Goal: Information Seeking & Learning: Learn about a topic

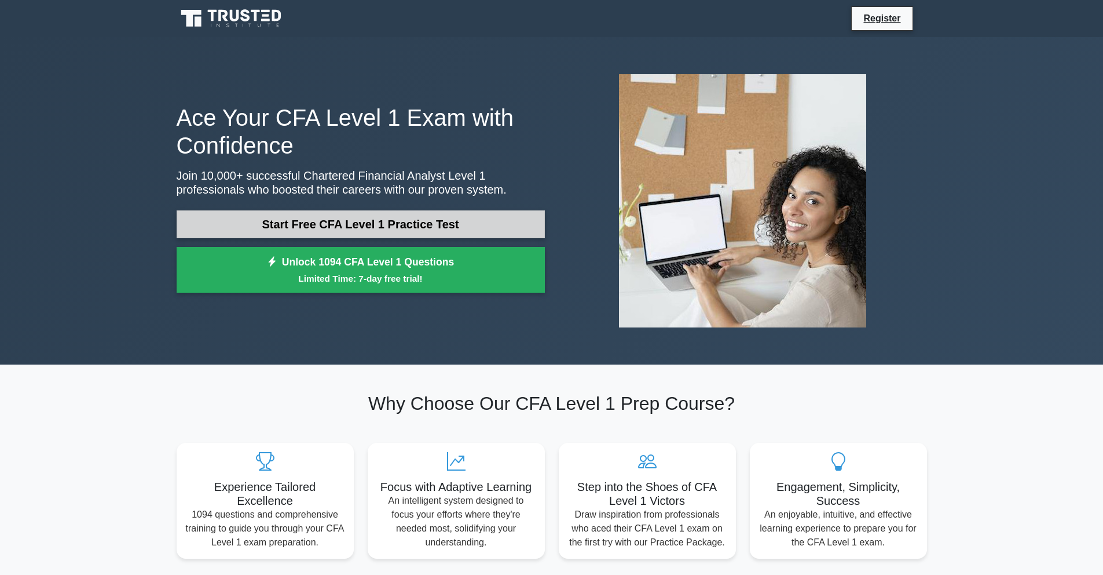
click at [378, 232] on link "Start Free CFA Level 1 Practice Test" at bounding box center [361, 224] width 368 height 28
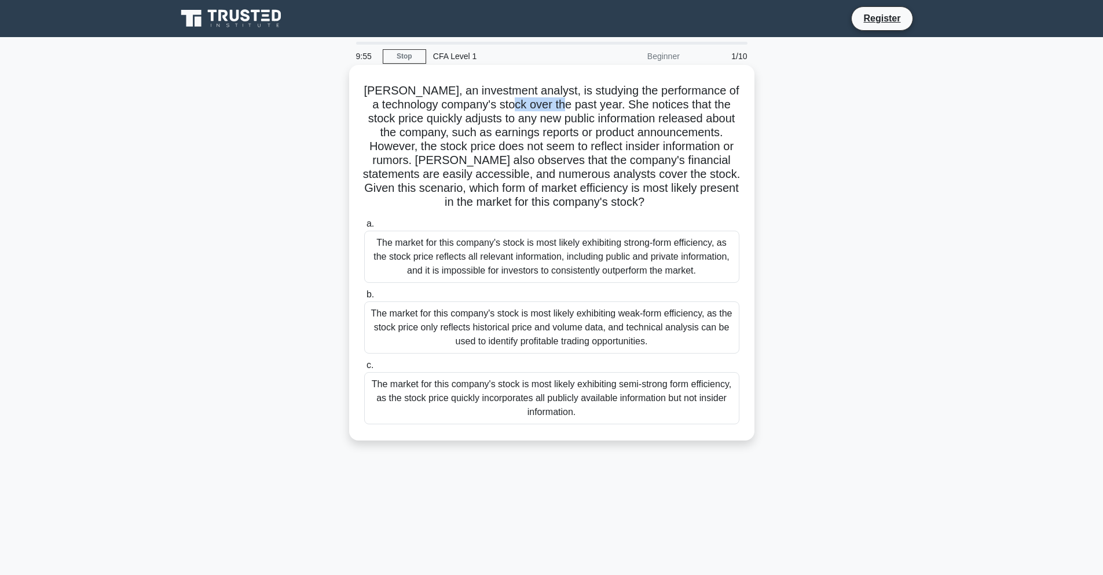
click at [601, 108] on h5 "[PERSON_NAME], an investment analyst, is studying the performance of a technolo…" at bounding box center [552, 146] width 378 height 126
drag, startPoint x: 570, startPoint y: 109, endPoint x: 576, endPoint y: 116, distance: 9.4
click at [571, 111] on h5 "Emily, an investment analyst, is studying the performance of a technology compa…" at bounding box center [552, 146] width 378 height 126
click at [563, 119] on h5 "Emily, an investment analyst, is studying the performance of a technology compa…" at bounding box center [552, 146] width 378 height 126
click at [612, 386] on div "The market for this company's stock is most likely exhibiting semi-strong form …" at bounding box center [551, 398] width 375 height 52
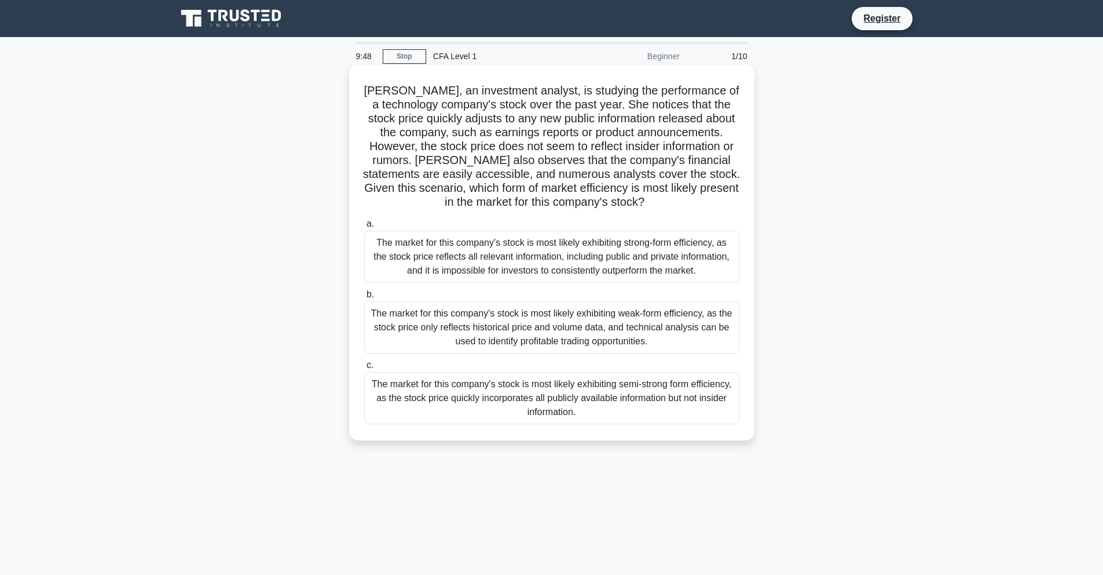
click at [364, 369] on input "c. The market for this company's stock is most likely exhibiting semi-strong fo…" at bounding box center [364, 365] width 0 height 8
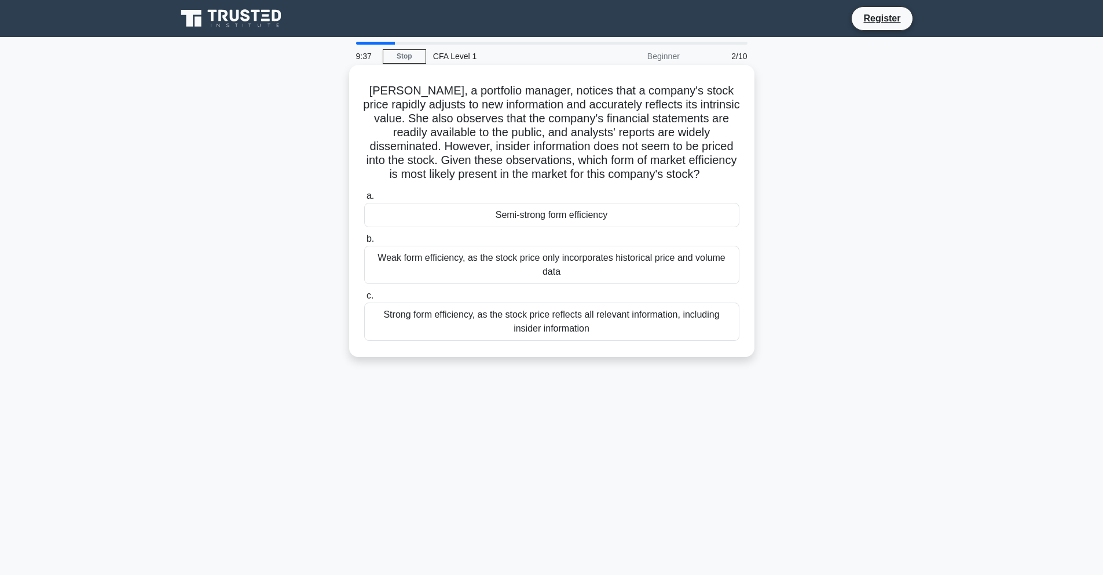
click at [559, 215] on div "Semi-strong form efficiency" at bounding box center [551, 215] width 375 height 24
click at [364, 200] on input "a. Semi-strong form efficiency" at bounding box center [364, 196] width 0 height 8
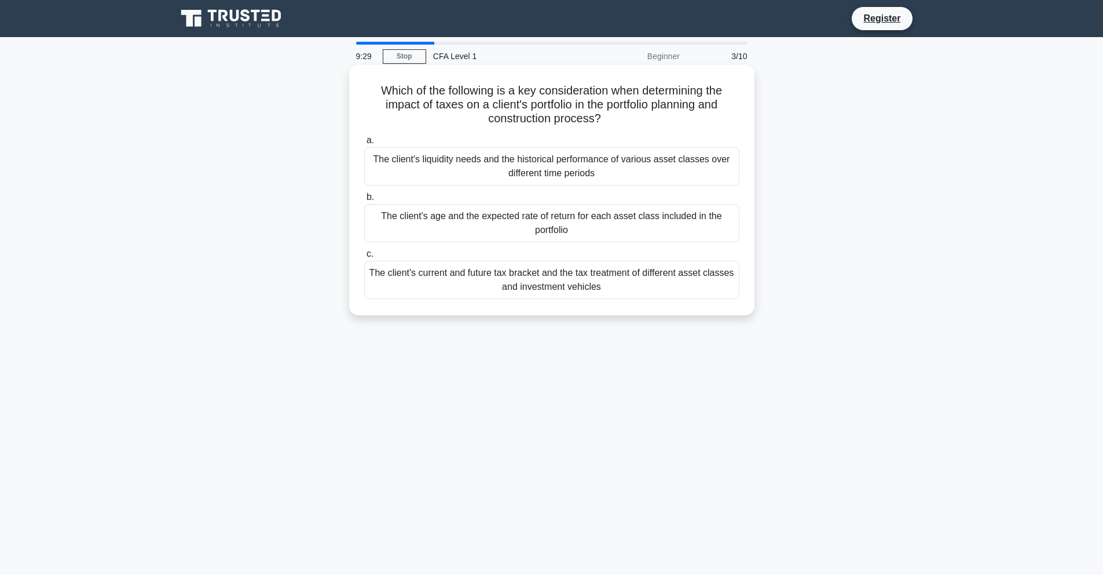
click at [604, 282] on div "The client's current and future tax bracket and the tax treatment of different …" at bounding box center [551, 280] width 375 height 38
click at [364, 258] on input "c. The client's current and future tax bracket and the tax treatment of differe…" at bounding box center [364, 254] width 0 height 8
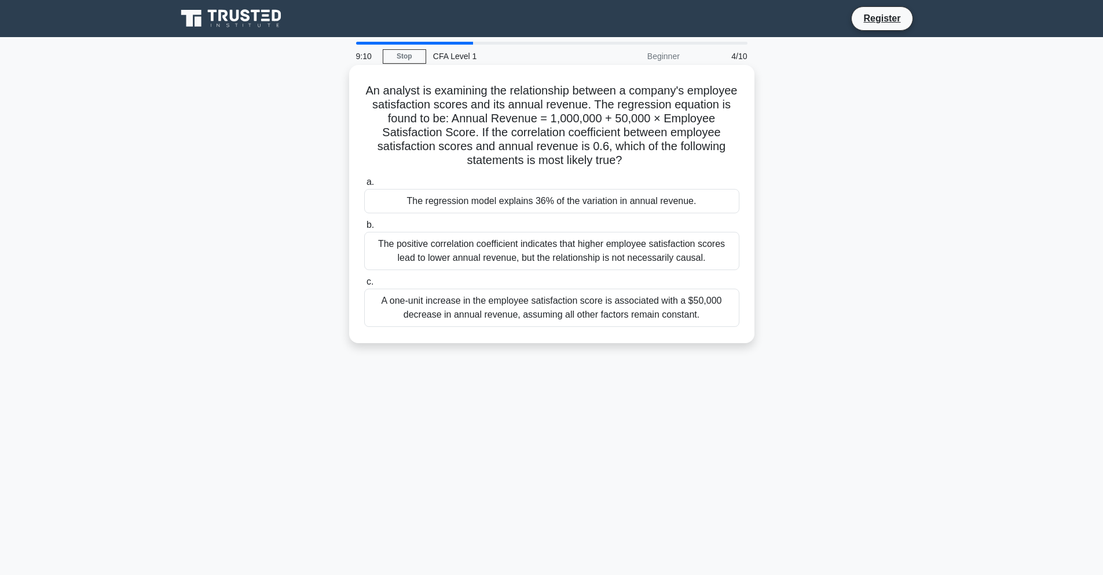
click at [563, 253] on div "The positive correlation coefficient indicates that higher employee satisfactio…" at bounding box center [551, 251] width 375 height 38
click at [364, 229] on input "b. The positive correlation coefficient indicates that higher employee satisfac…" at bounding box center [364, 225] width 0 height 8
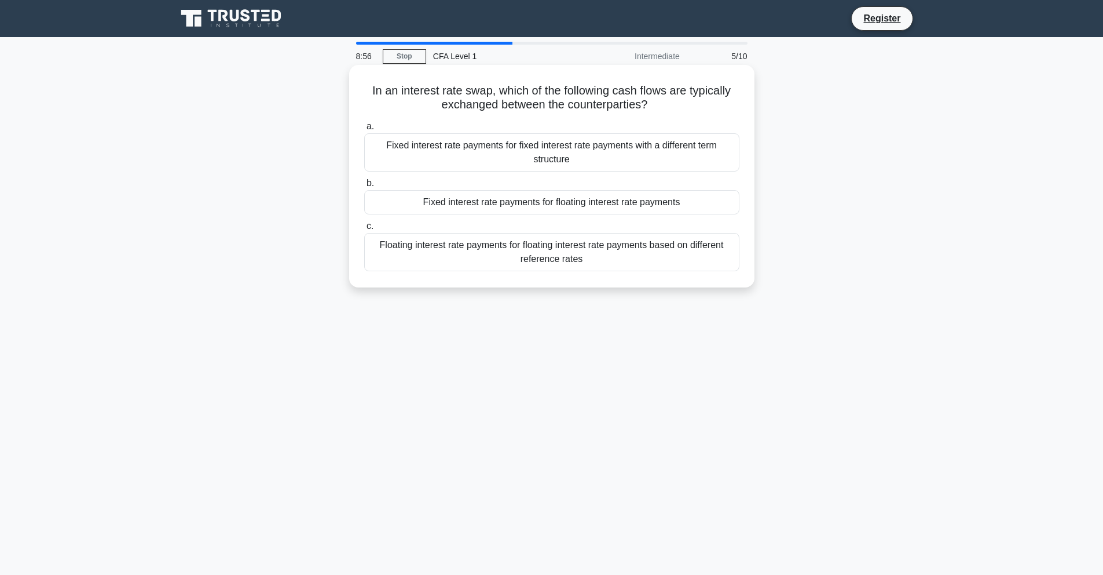
click at [615, 187] on label "b. Fixed interest rate payments for floating interest rate payments" at bounding box center [551, 195] width 375 height 38
click at [364, 187] on input "b. Fixed interest rate payments for floating interest rate payments" at bounding box center [364, 184] width 0 height 8
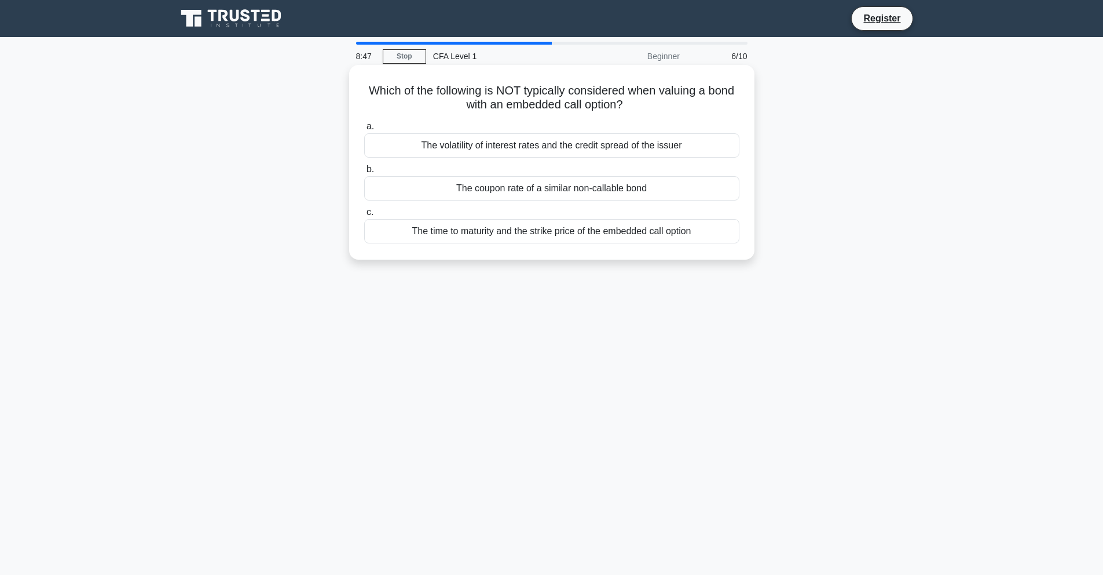
click at [584, 188] on div "The coupon rate of a similar non-callable bond" at bounding box center [551, 188] width 375 height 24
click at [364, 173] on input "b. The coupon rate of a similar non-callable bond" at bounding box center [364, 170] width 0 height 8
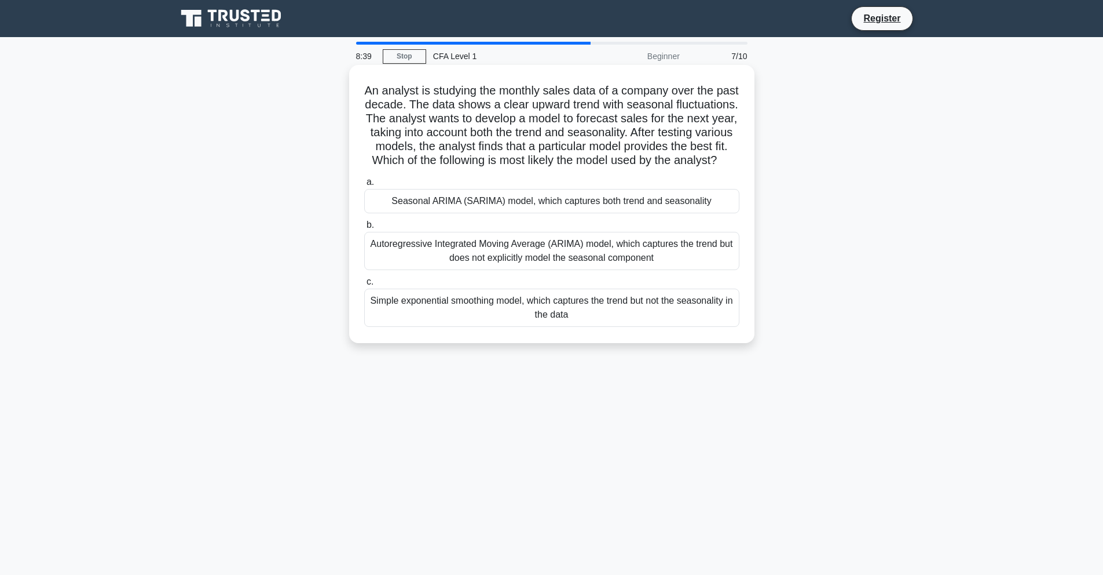
click at [623, 298] on div "Simple exponential smoothing model, which captures the trend but not the season…" at bounding box center [551, 307] width 375 height 38
click at [364, 286] on input "c. Simple exponential smoothing model, which captures the trend but not the sea…" at bounding box center [364, 282] width 0 height 8
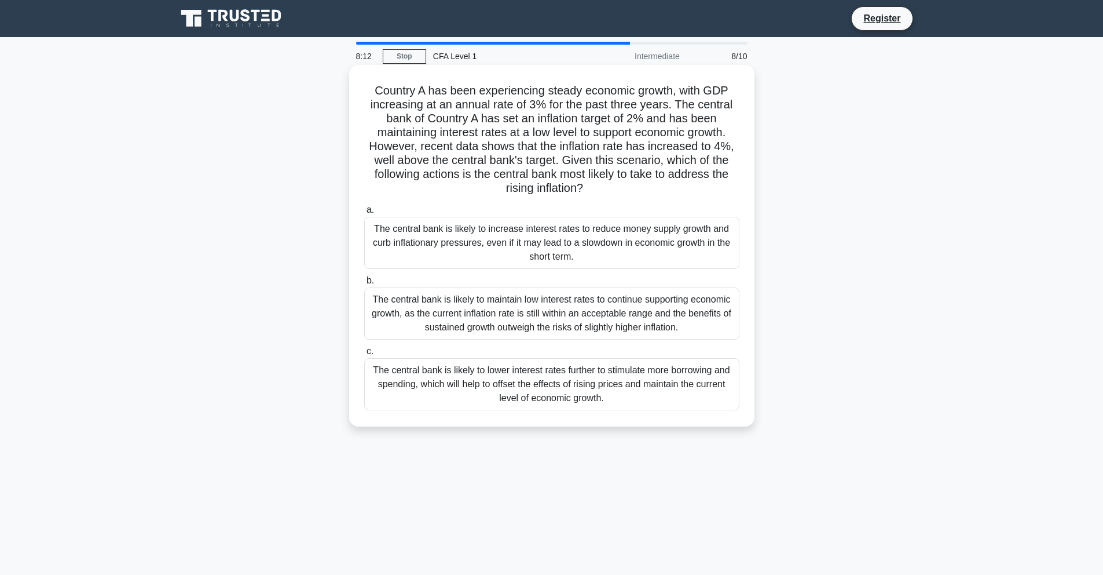
click at [635, 244] on div "The central bank is likely to increase interest rates to reduce money supply gr…" at bounding box center [551, 243] width 375 height 52
click at [364, 214] on input "a. The central bank is likely to increase interest rates to reduce money supply…" at bounding box center [364, 210] width 0 height 8
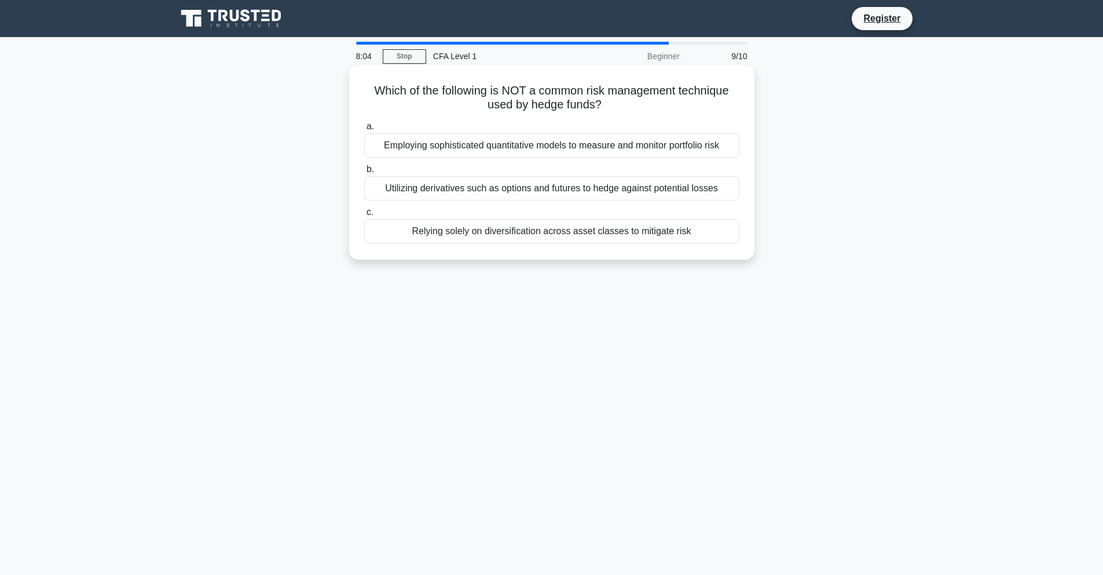
click at [620, 229] on div "Relying solely on diversification across asset classes to mitigate risk" at bounding box center [551, 231] width 375 height 24
click at [364, 216] on input "c. Relying solely on diversification across asset classes to mitigate risk" at bounding box center [364, 213] width 0 height 8
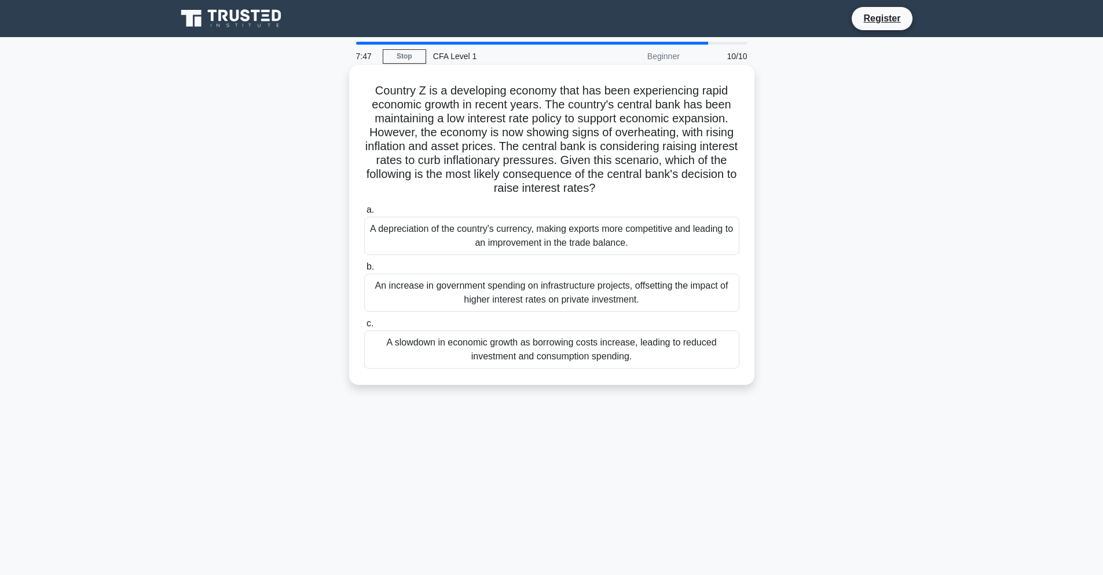
click at [672, 350] on div "A slowdown in economic growth as borrowing costs increase, leading to reduced i…" at bounding box center [551, 349] width 375 height 38
click at [364, 327] on input "c. A slowdown in economic growth as borrowing costs increase, leading to reduce…" at bounding box center [364, 324] width 0 height 8
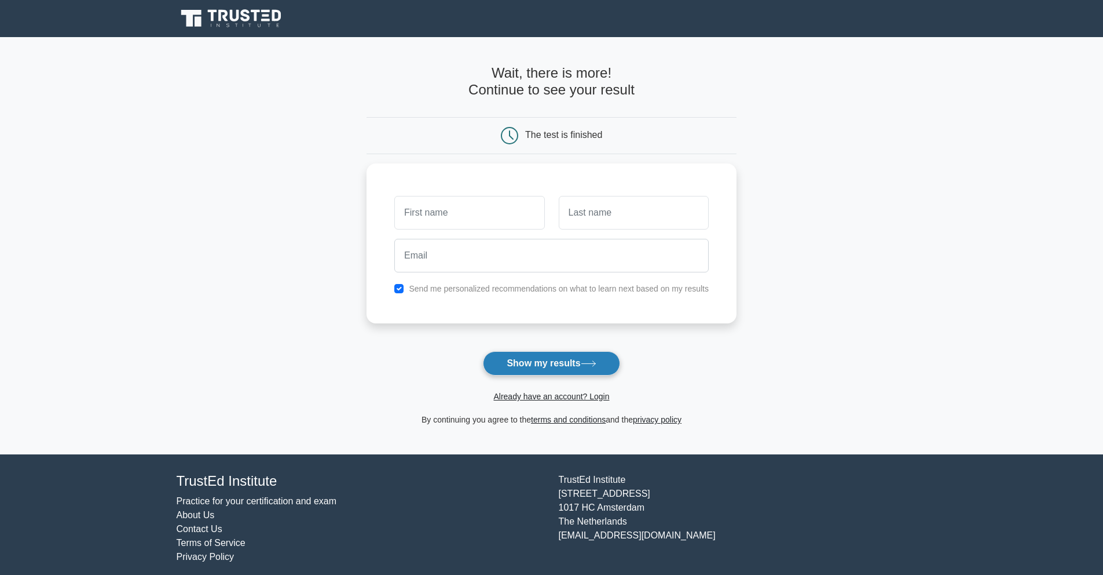
click at [584, 367] on icon at bounding box center [589, 363] width 16 height 6
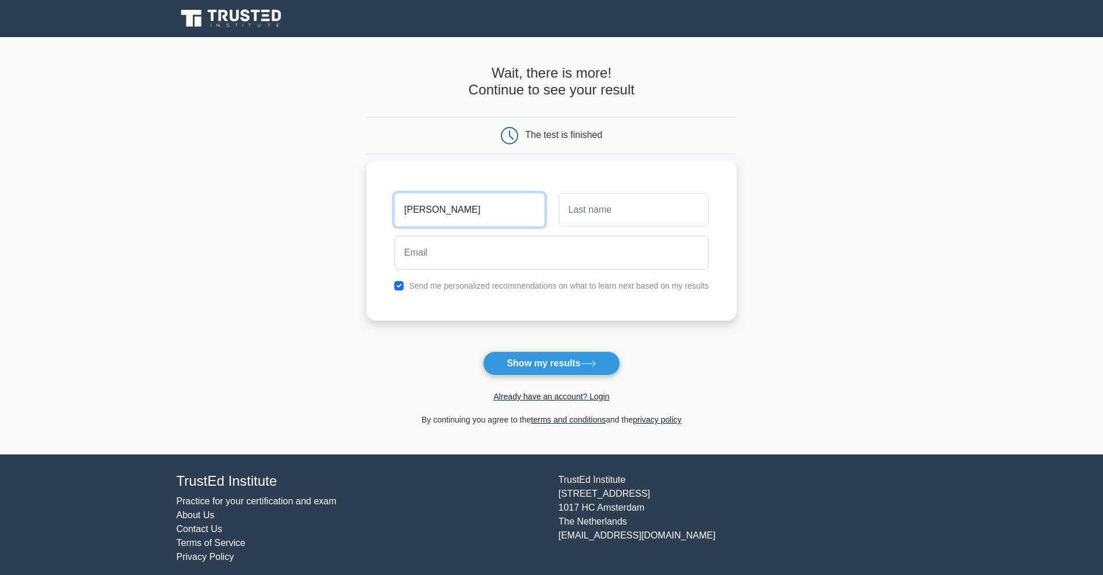
type input "[PERSON_NAME]"
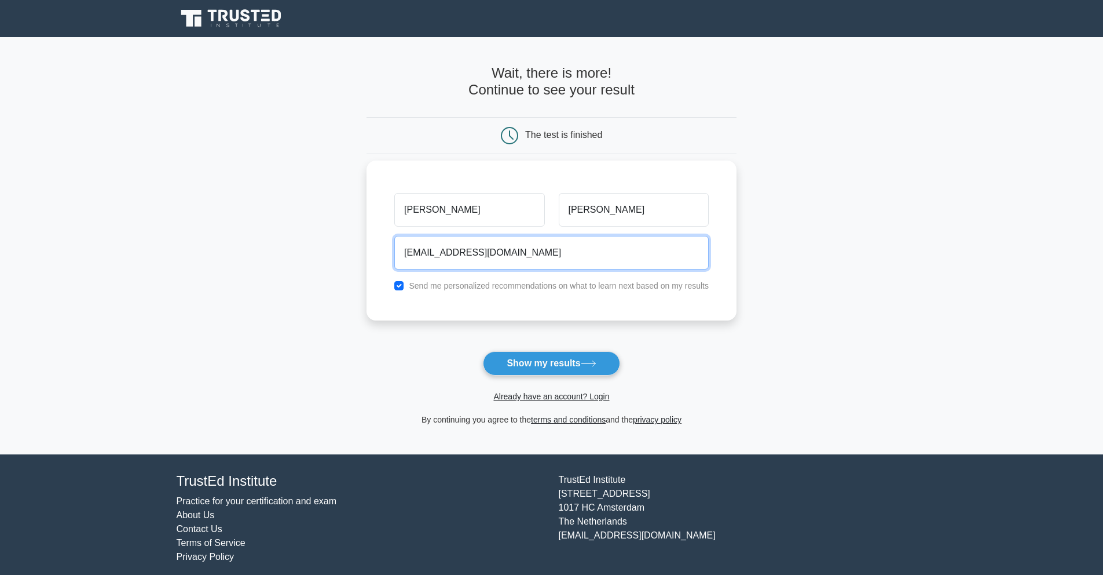
type input "[EMAIL_ADDRESS][DOMAIN_NAME]"
click at [483, 351] on button "Show my results" at bounding box center [551, 363] width 137 height 24
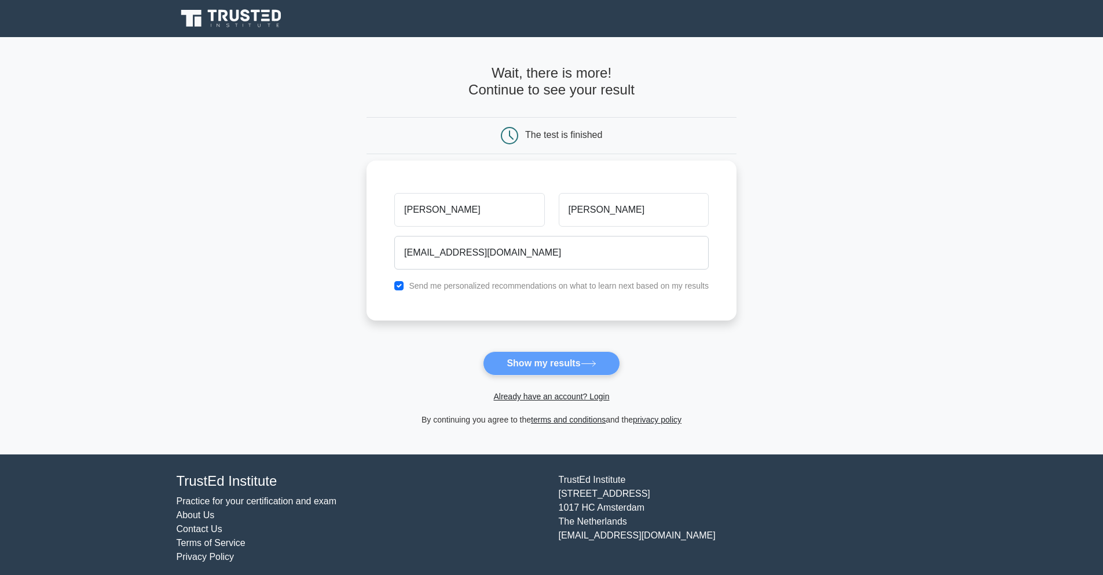
click at [463, 292] on div "Send me personalized recommendations on what to learn next based on my results" at bounding box center [552, 286] width 328 height 14
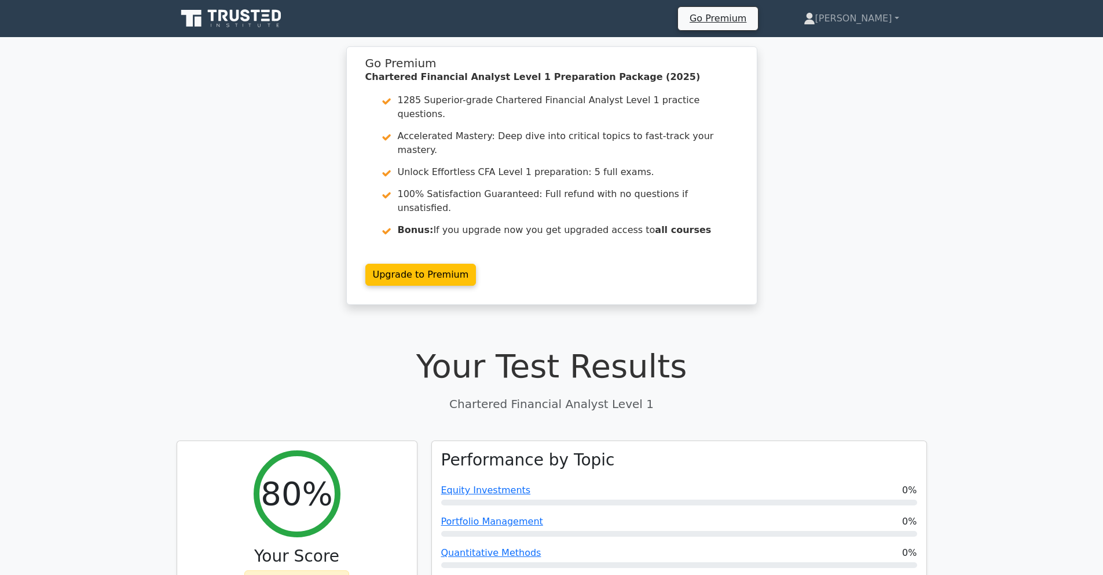
scroll to position [225, 0]
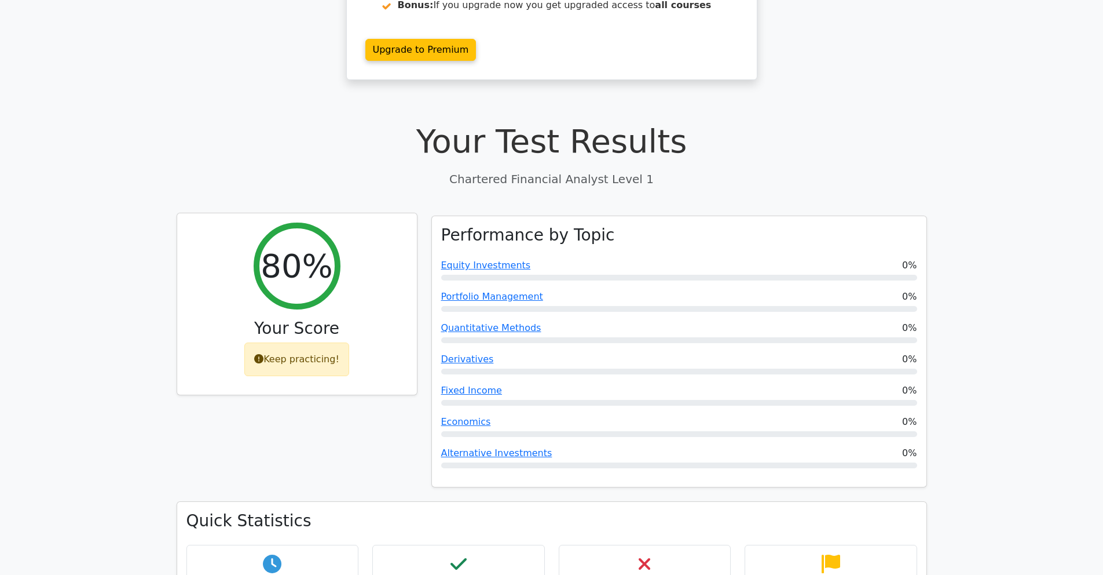
click at [326, 342] on div "Keep practicing!" at bounding box center [296, 359] width 105 height 34
click at [275, 342] on div "Keep practicing!" at bounding box center [296, 359] width 105 height 34
click at [276, 342] on div "Keep practicing!" at bounding box center [296, 359] width 105 height 34
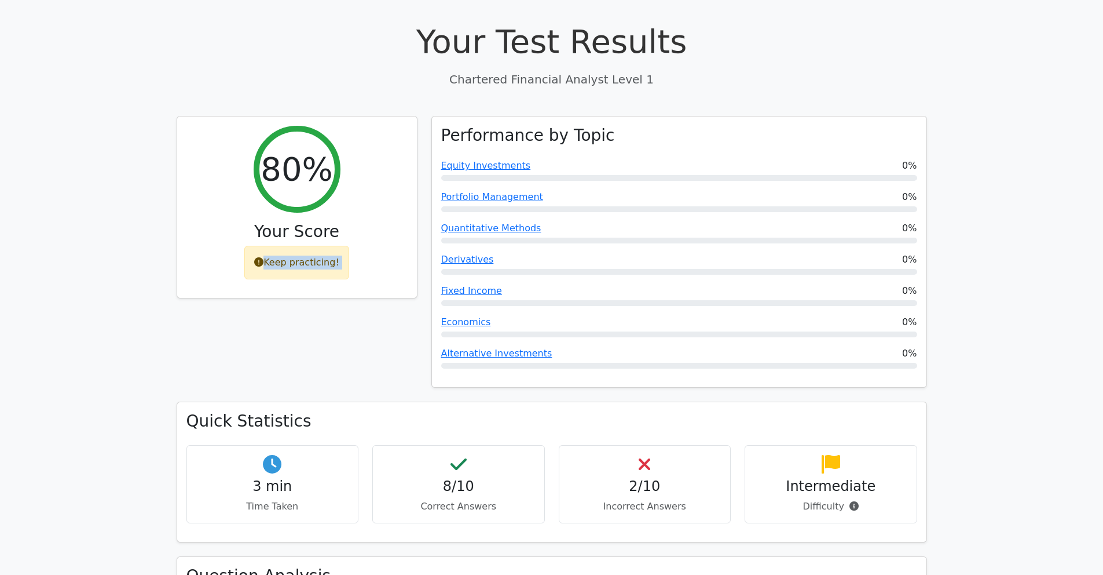
scroll to position [463, 0]
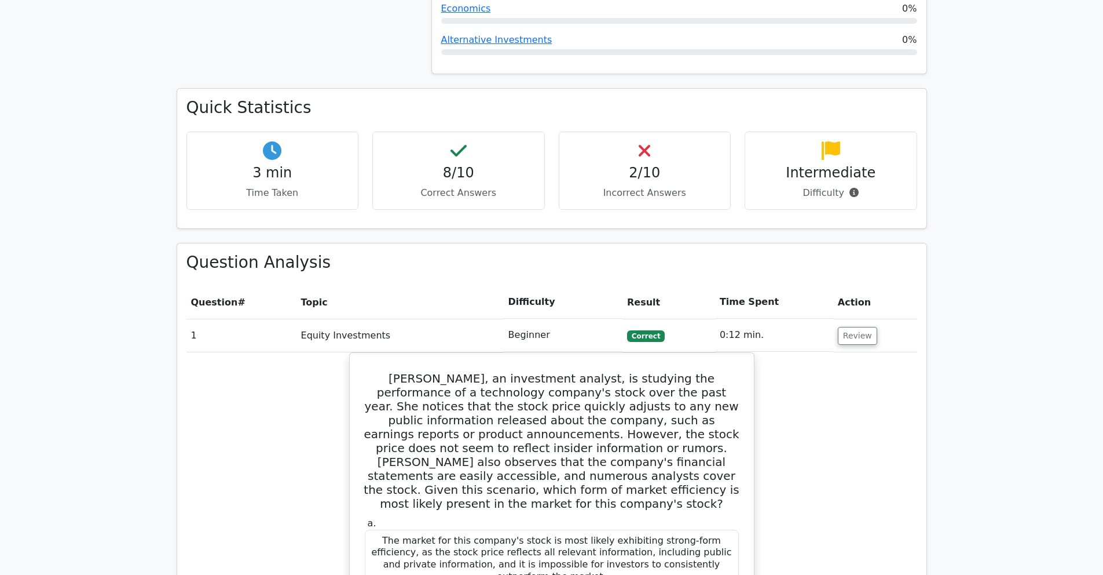
click at [1061, 325] on main "Go Premium Chartered Financial Analyst Level 1 Preparation Package (2025) 1285 …" at bounding box center [551, 568] width 1103 height 2338
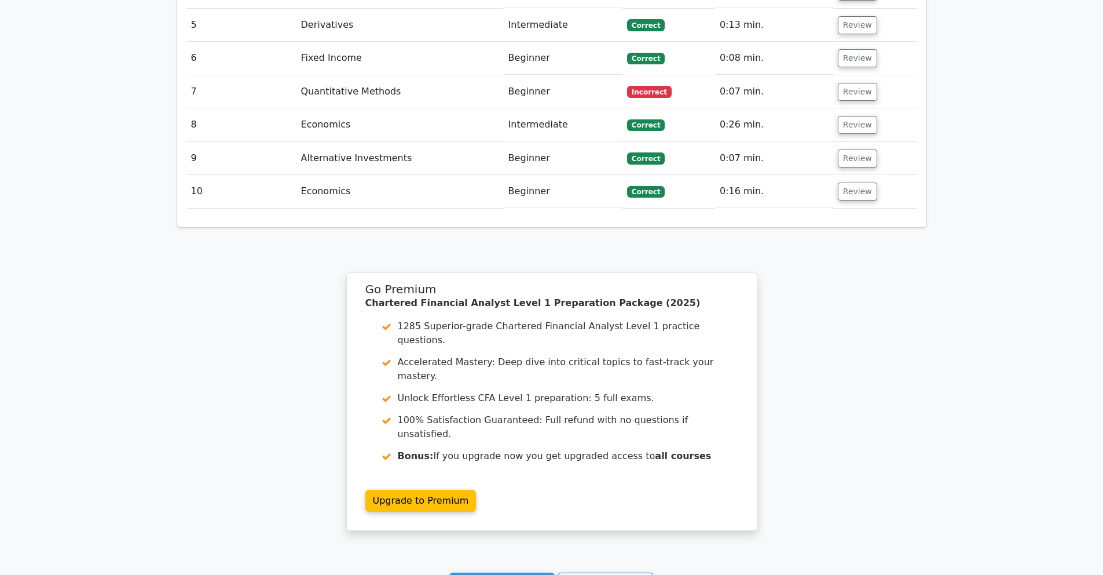
scroll to position [1390, 0]
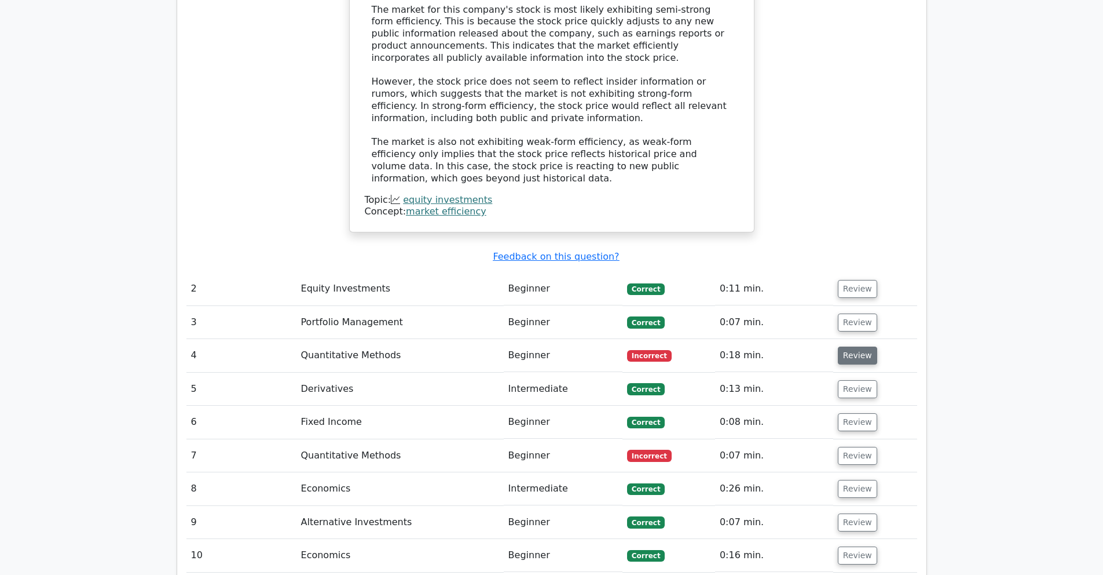
click at [852, 346] on button "Review" at bounding box center [857, 355] width 39 height 18
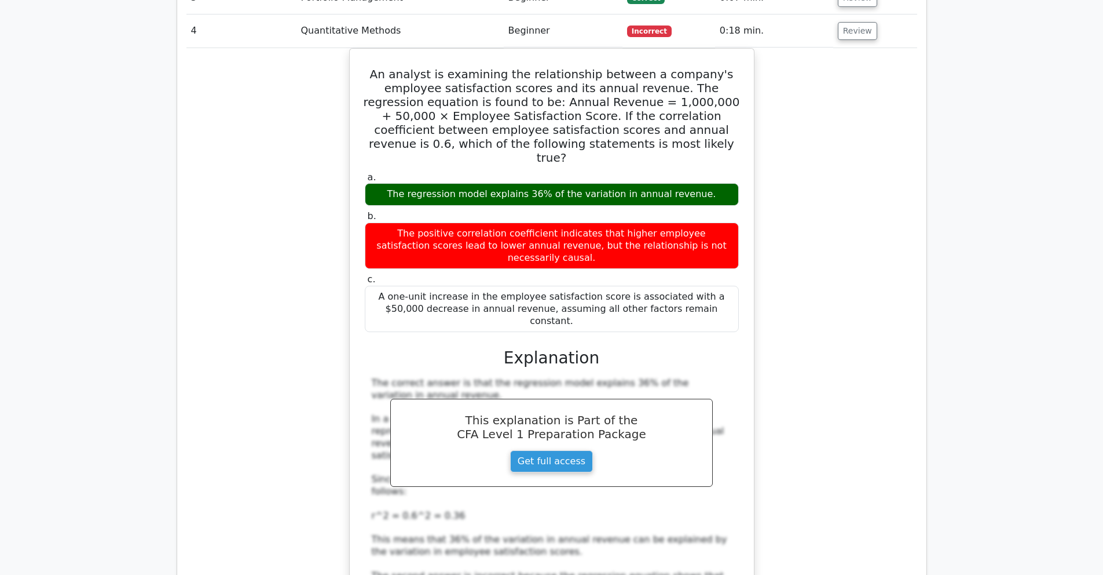
scroll to position [2029, 0]
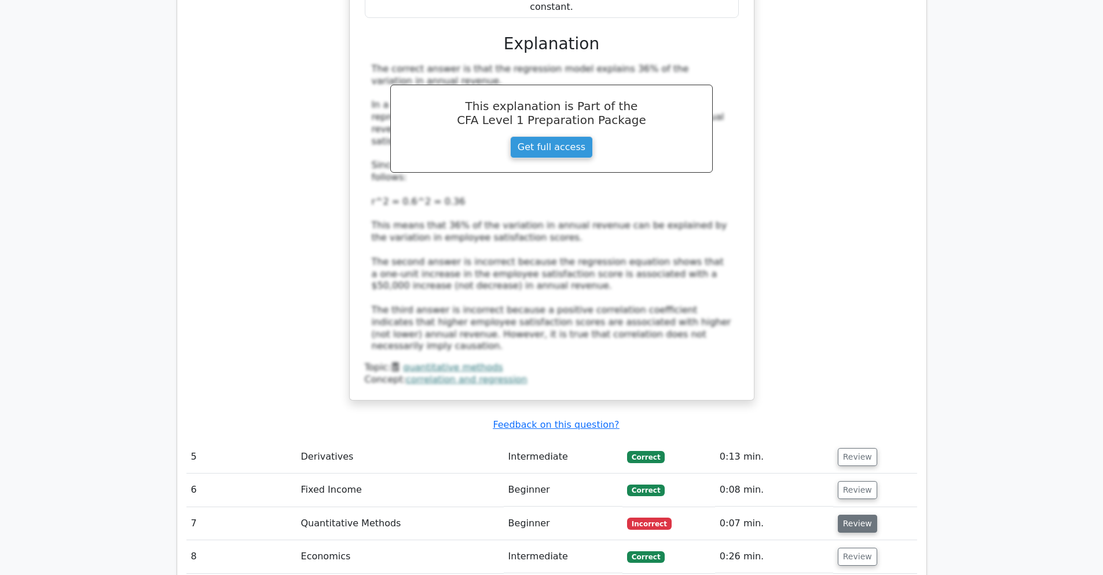
click at [839, 514] on button "Review" at bounding box center [857, 523] width 39 height 18
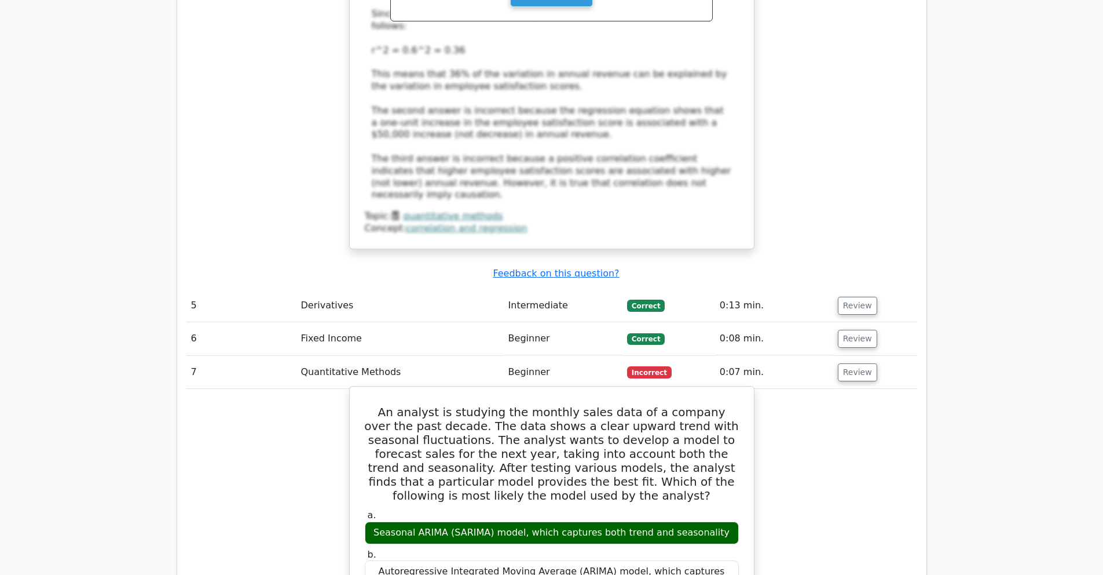
scroll to position [2180, 0]
